Goal: Navigation & Orientation: Find specific page/section

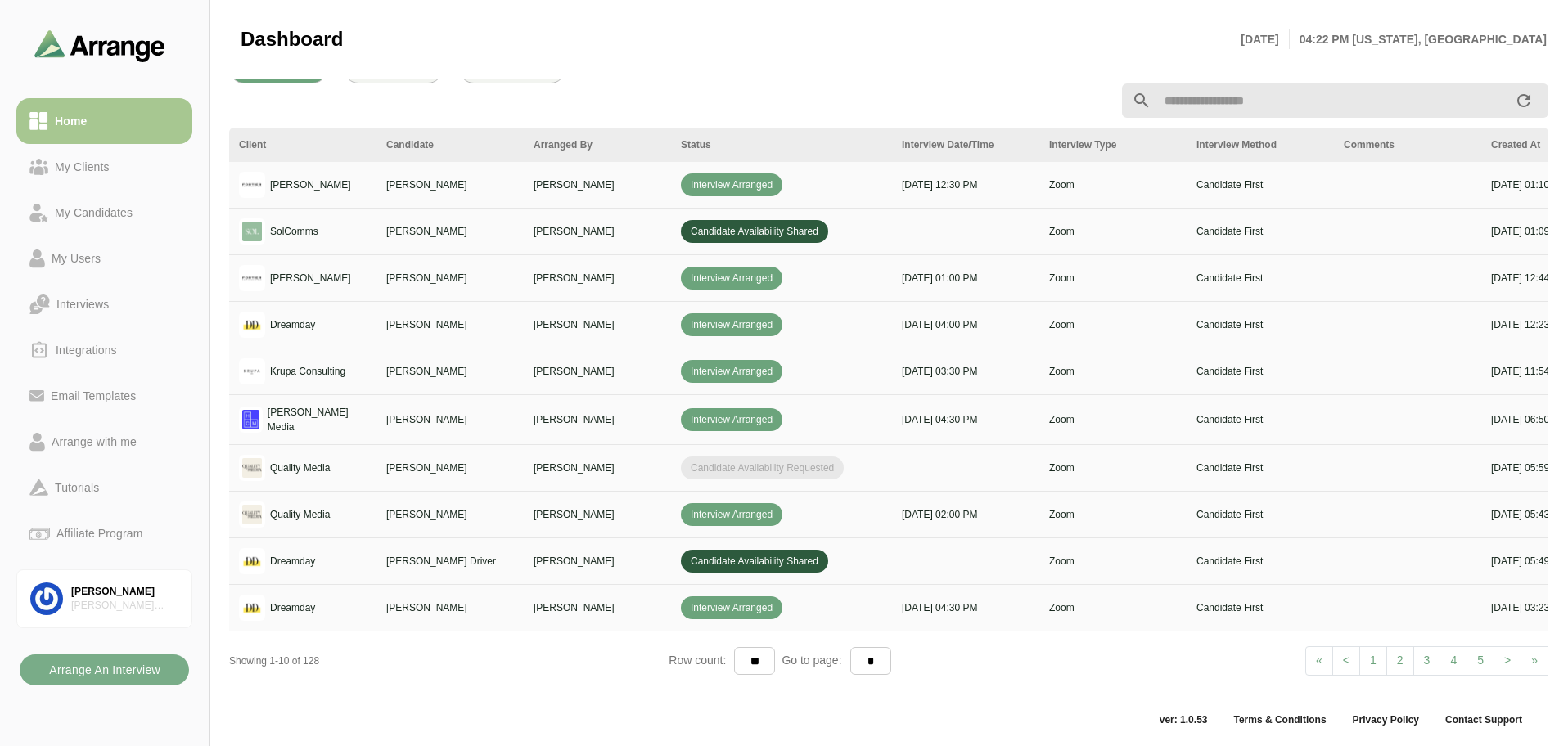
scroll to position [614, 0]
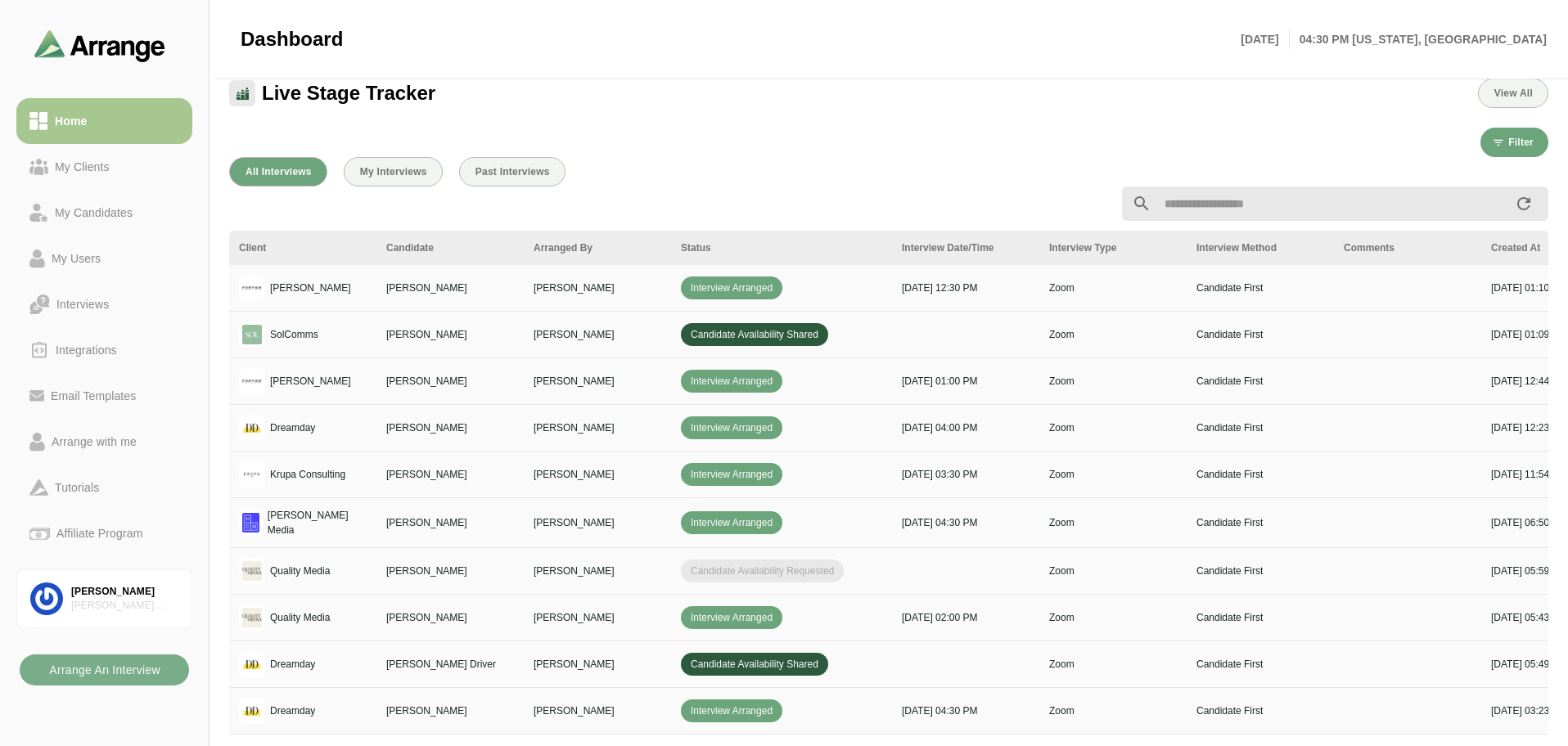
scroll to position [505, 0]
